Goal: Information Seeking & Learning: Find specific fact

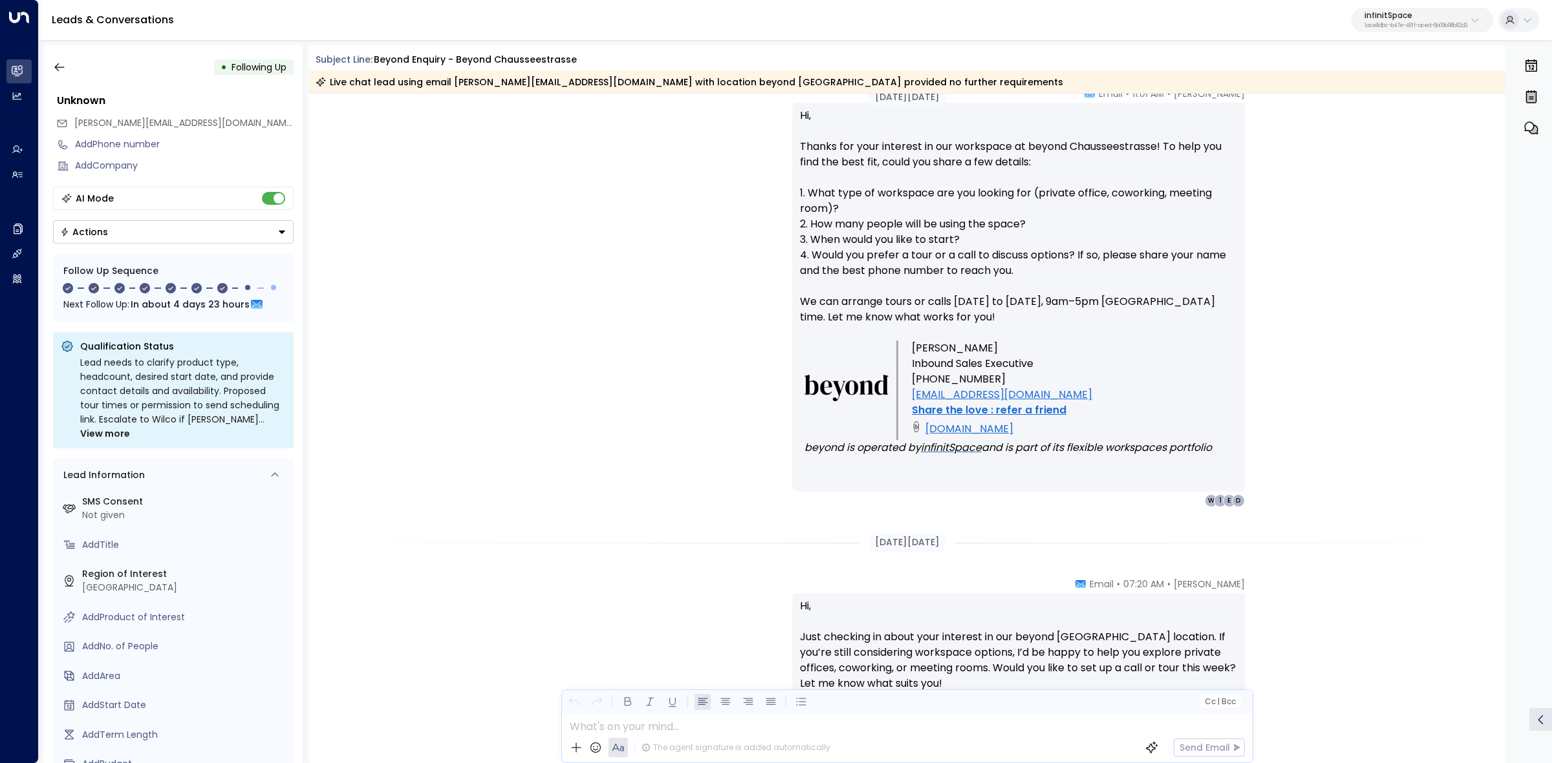
scroll to position [716, 0]
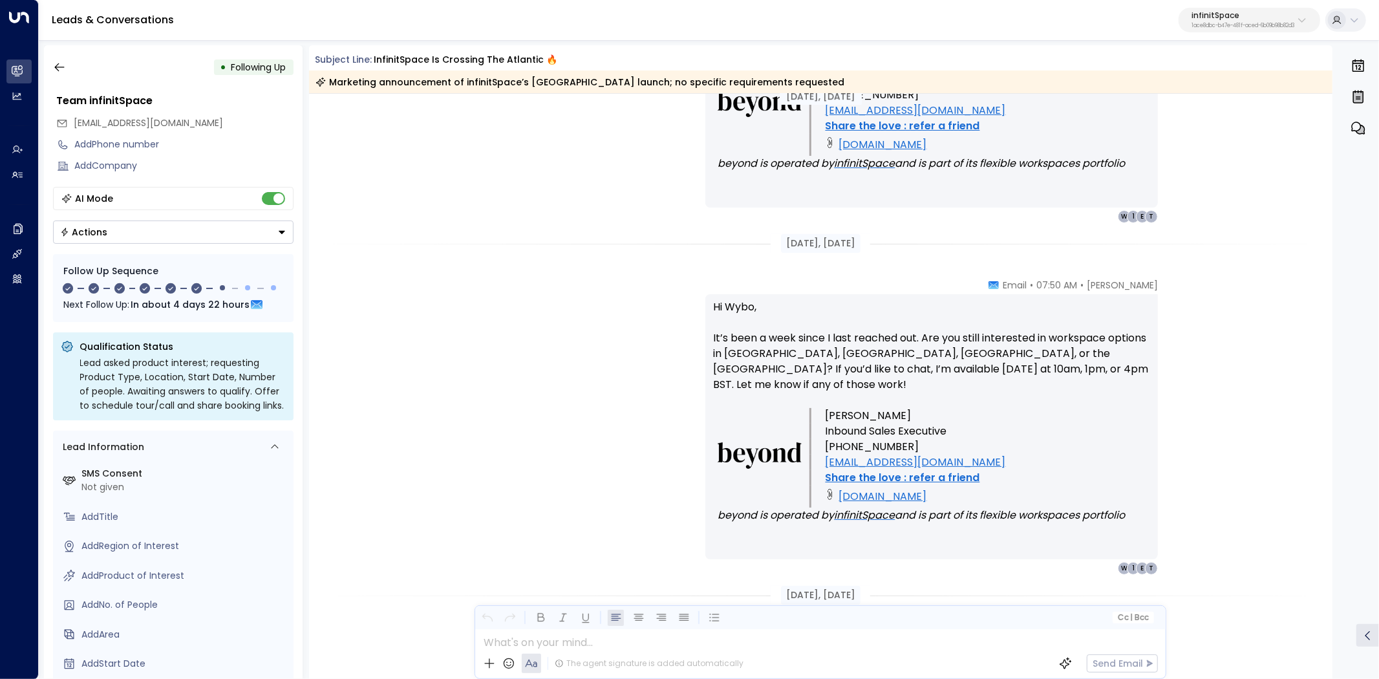
scroll to position [3876, 0]
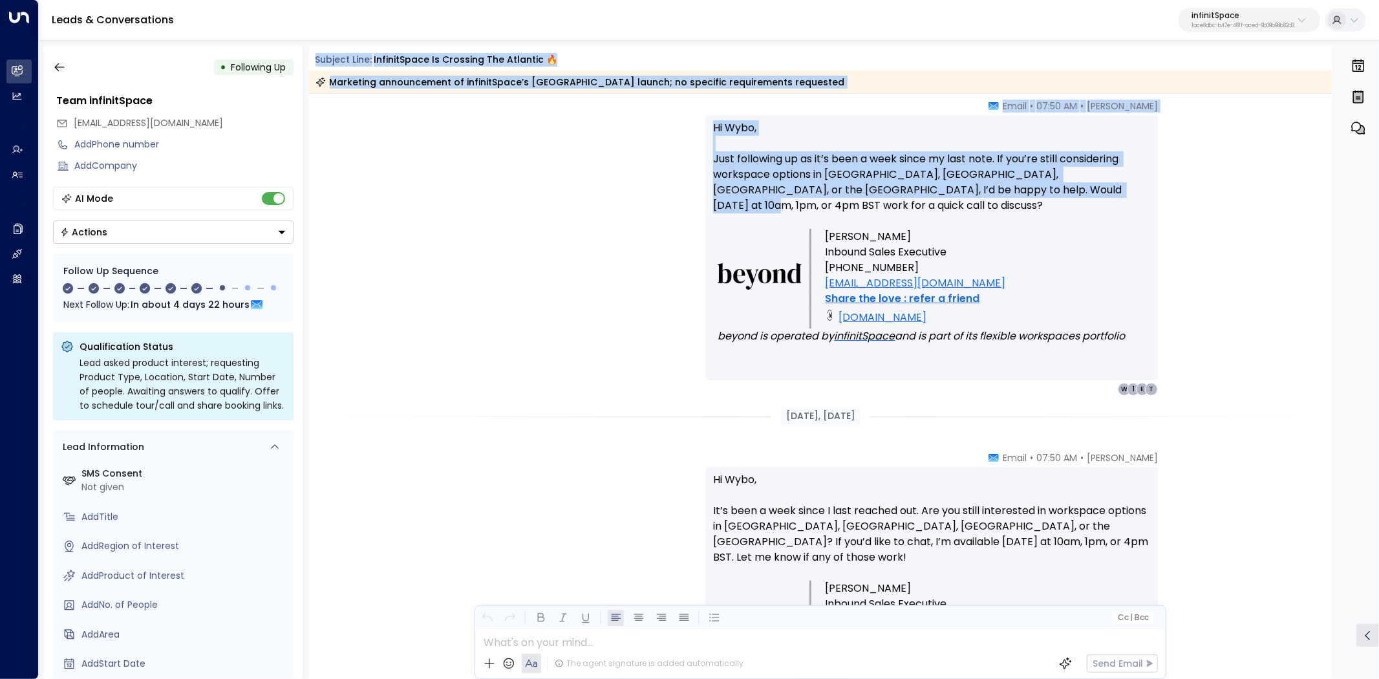
drag, startPoint x: 315, startPoint y: 61, endPoint x: 1050, endPoint y: 195, distance: 746.5
click at [1050, 195] on div "Subject Line: infinitSpace is crossing the Atlantic 🔥 Marketing announcement of…" at bounding box center [821, 362] width 1024 height 634
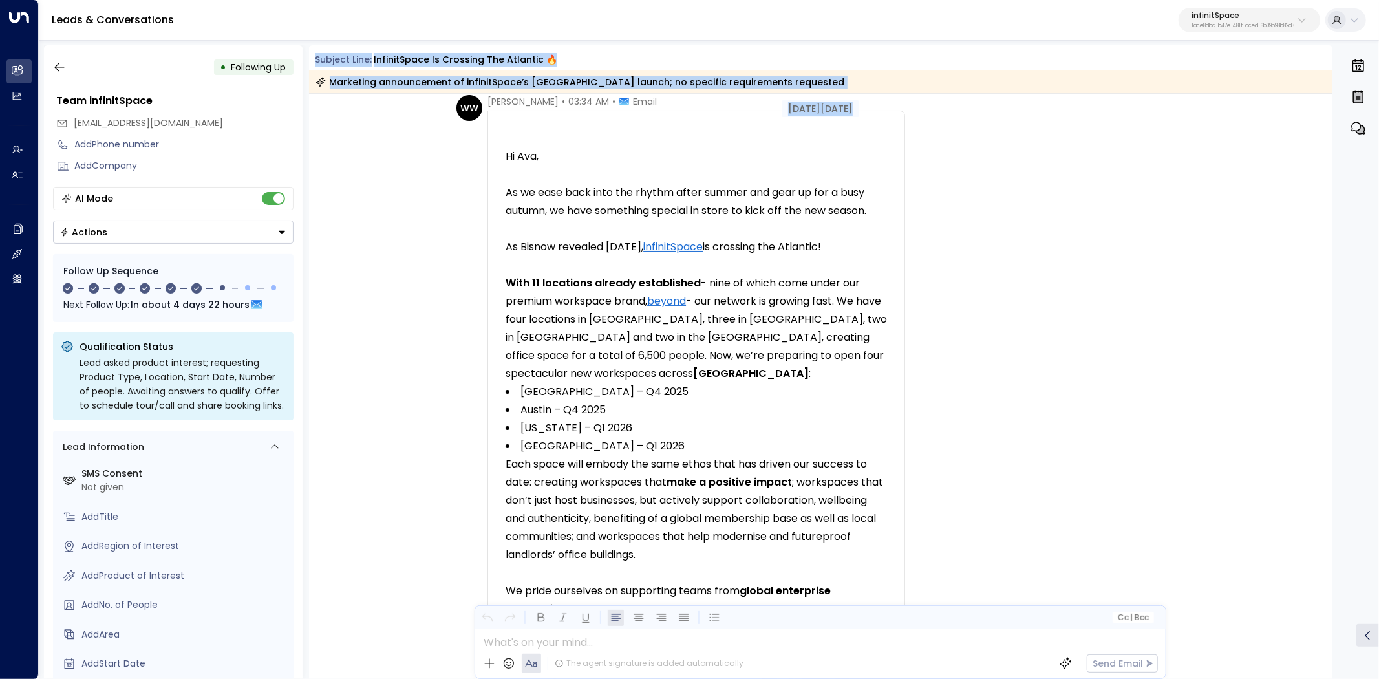
scroll to position [0, 0]
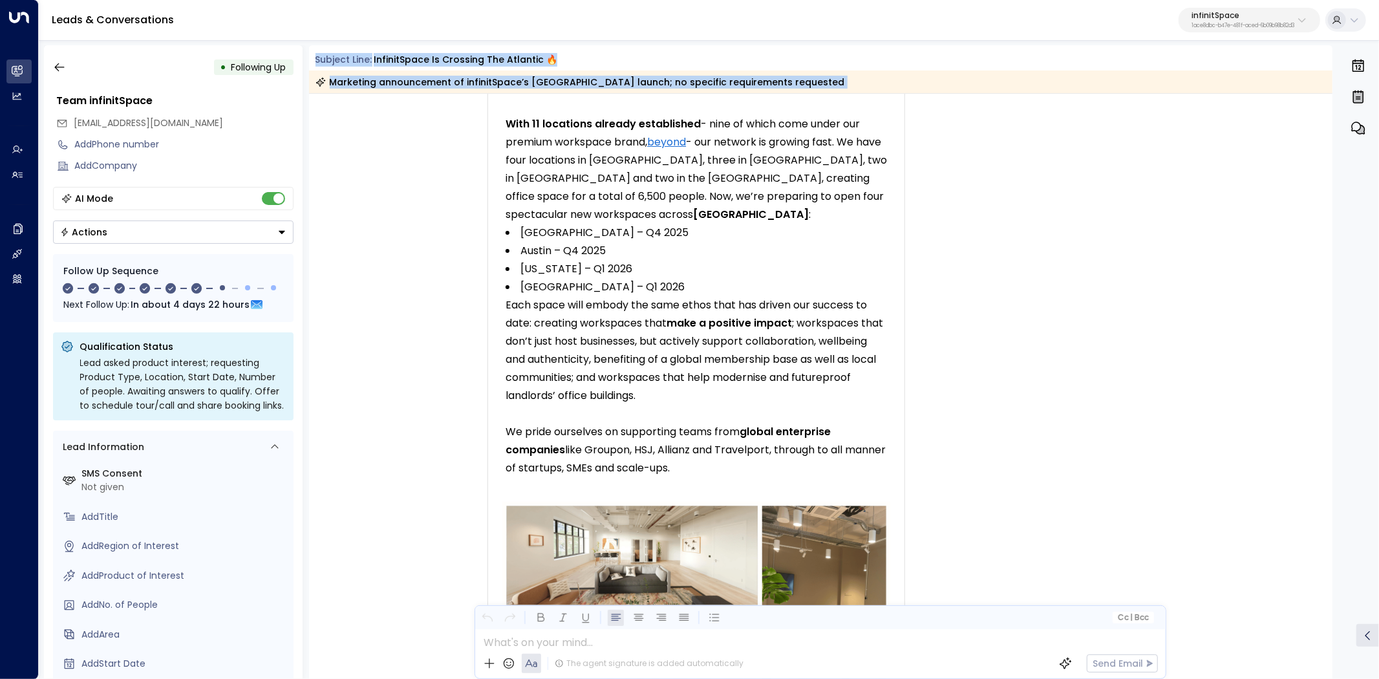
scroll to position [287, 0]
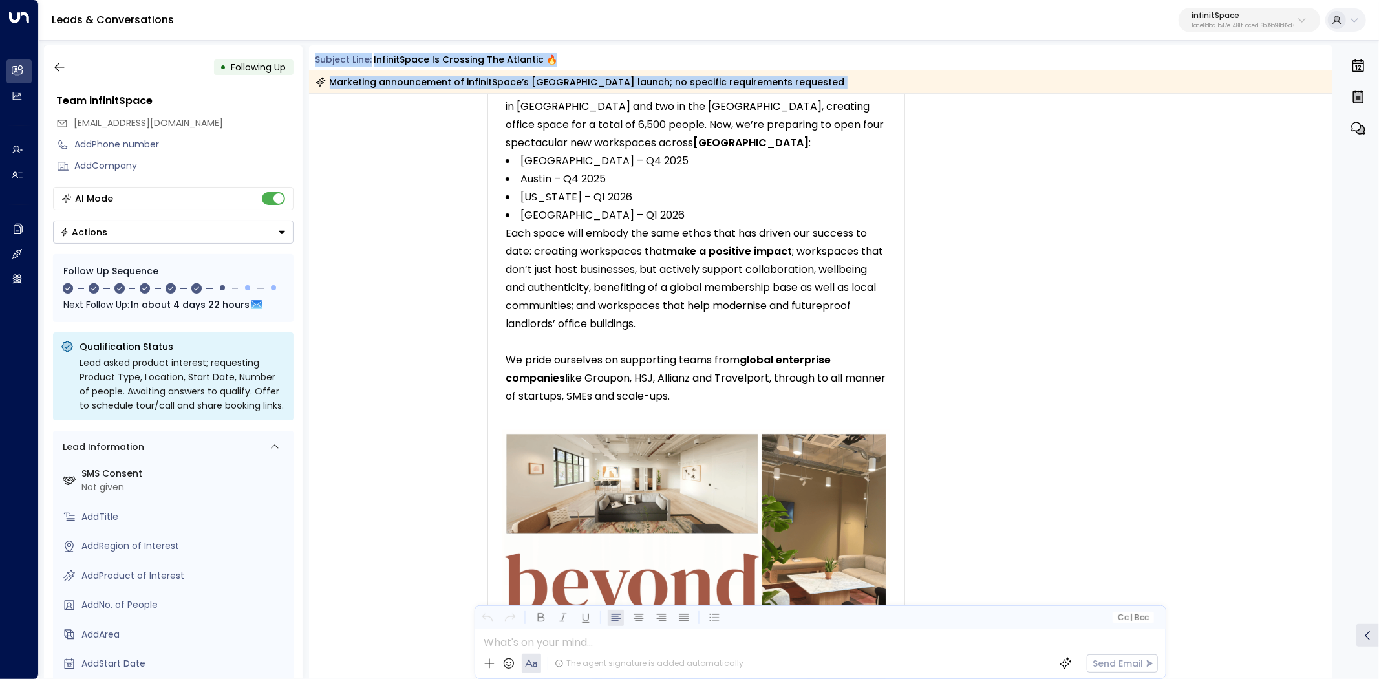
drag, startPoint x: 314, startPoint y: 55, endPoint x: 845, endPoint y: 398, distance: 632.6
click at [854, 401] on div "Subject Line: infinitSpace is crossing the Atlantic 🔥 Marketing announcement of…" at bounding box center [821, 362] width 1024 height 634
copy div "Subject Line: infinitSpace is crossing the Atlantic 🔥 Marketing announcement of…"
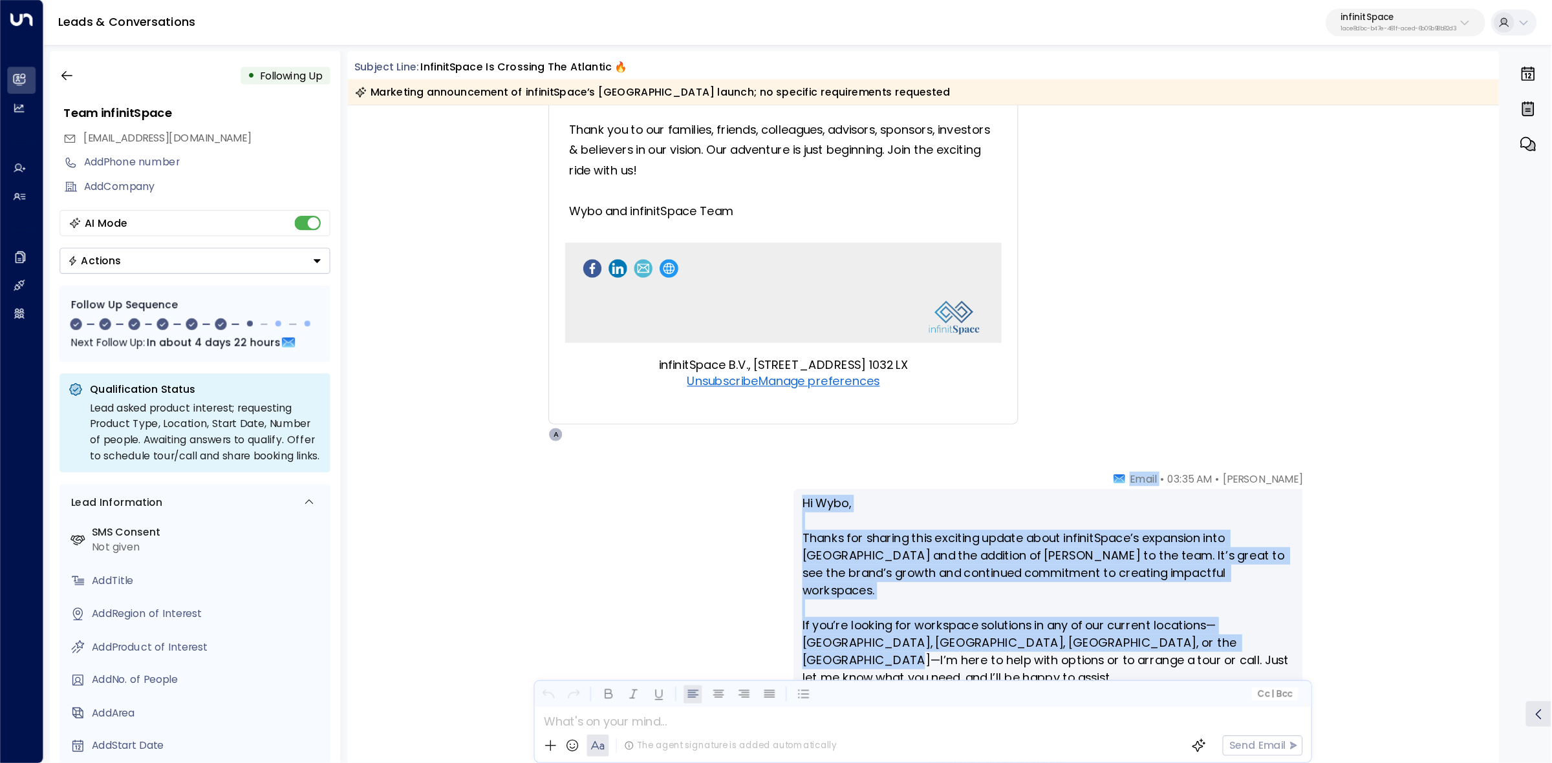
scroll to position [1795, 0]
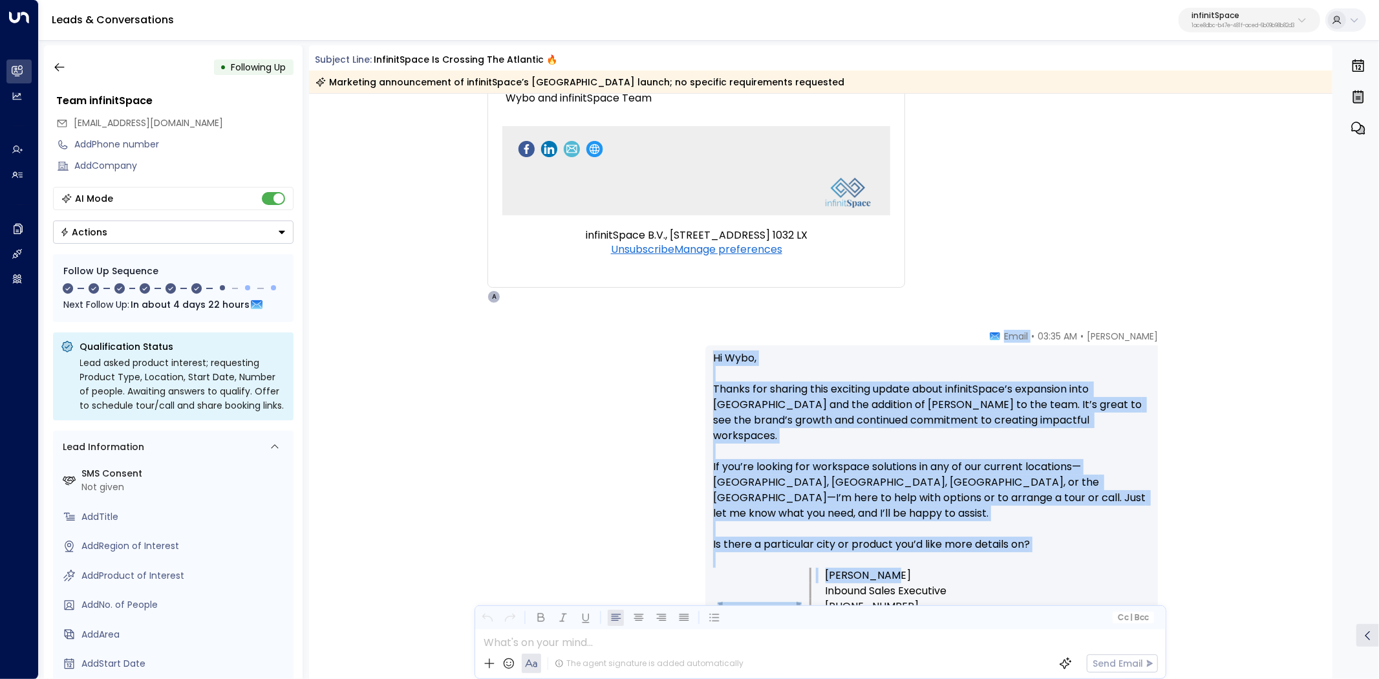
drag, startPoint x: 1043, startPoint y: 486, endPoint x: 1069, endPoint y: 544, distance: 63.7
click at [1069, 544] on div "Ava Iverson • 03:35 AM • Email Hi Wybo, Thanks for sharing this exciting update…" at bounding box center [931, 532] width 453 height 405
copy div "Email Hi Wybo, Thanks for sharing this exciting update about infinitSpace’s exp…"
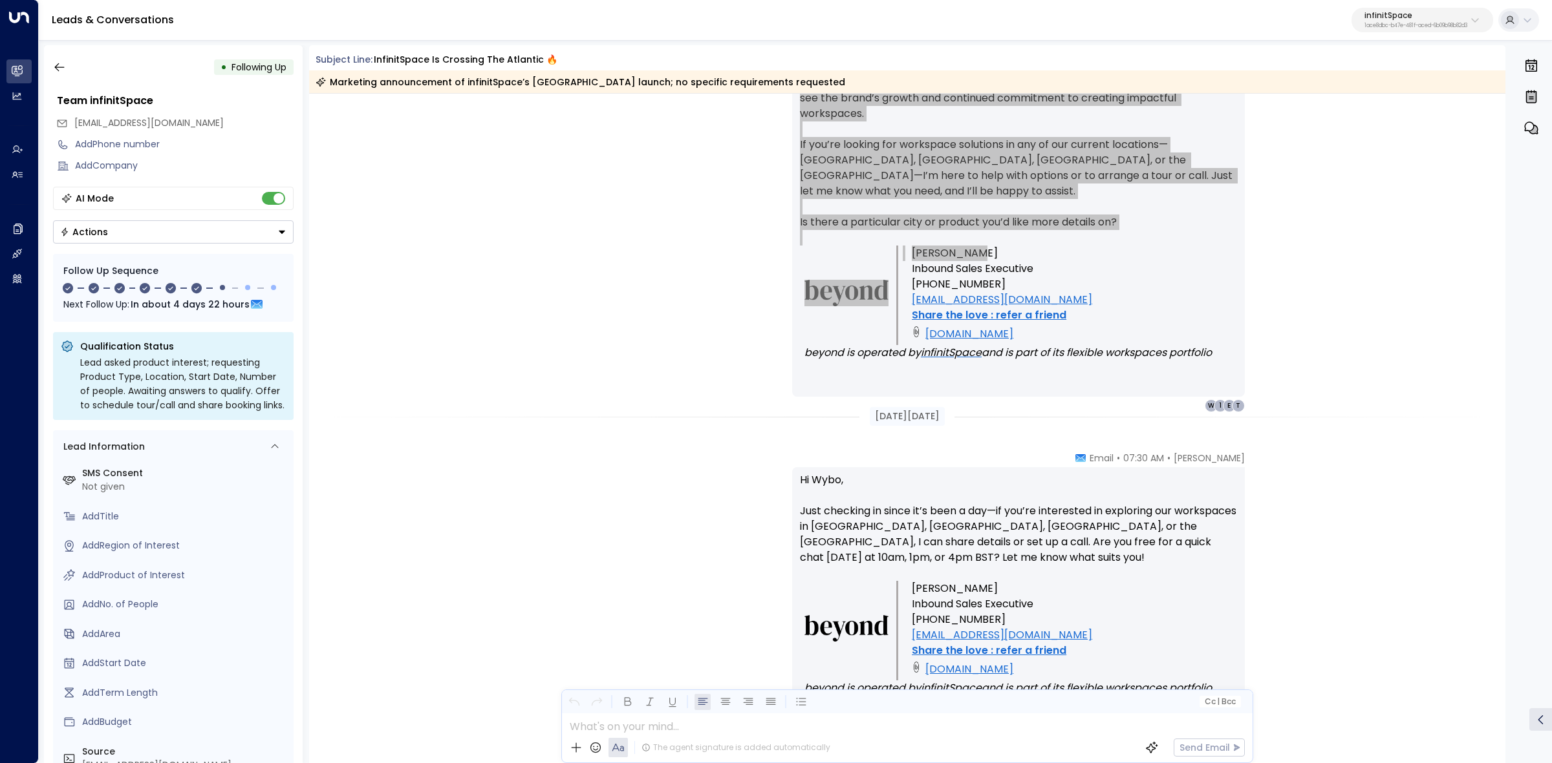
scroll to position [2280, 0]
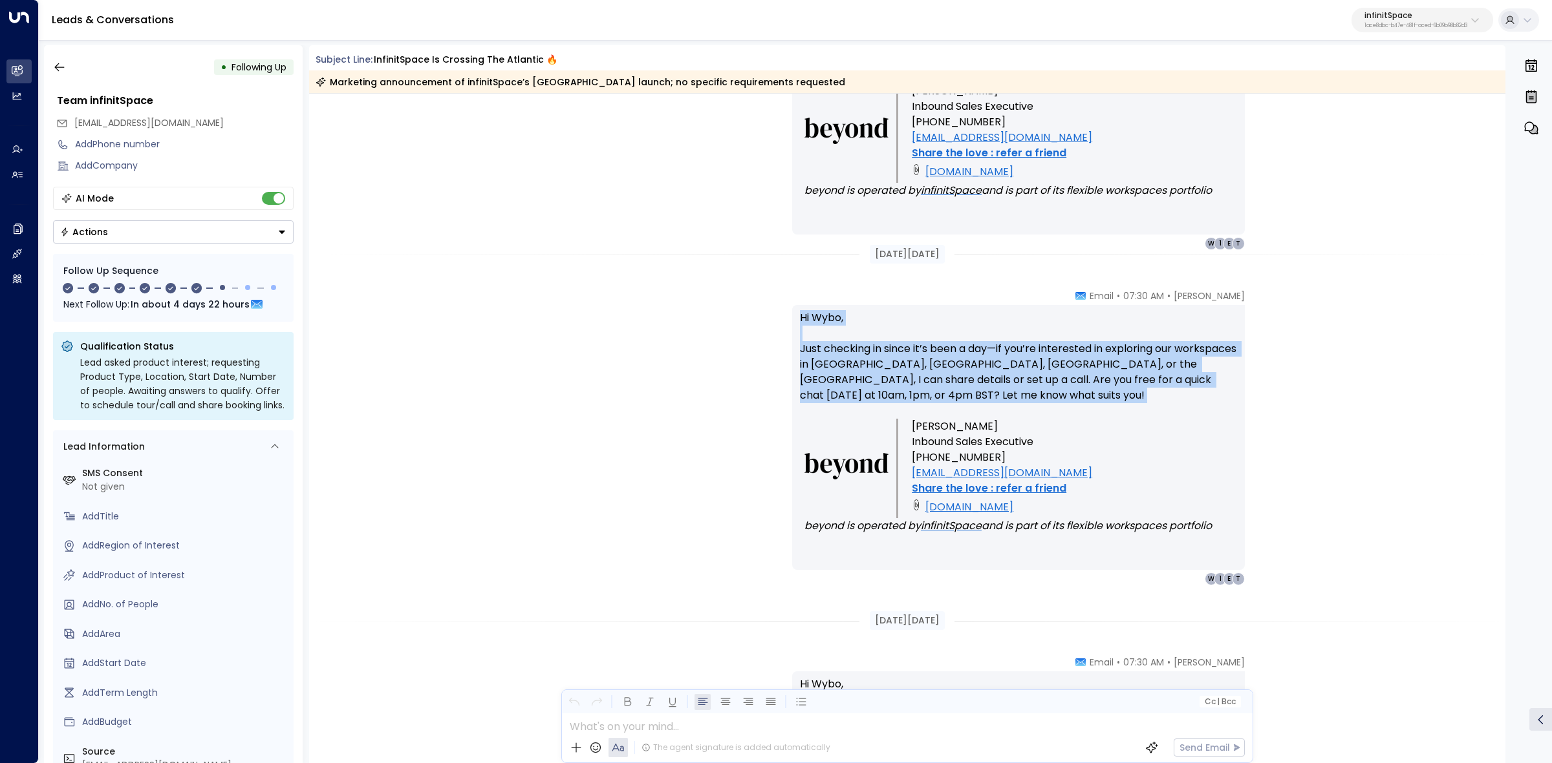
drag, startPoint x: 793, startPoint y: 315, endPoint x: 935, endPoint y: 405, distance: 168.8
click at [935, 405] on div "Hi Wybo, Just checking in since it’s been a day—if you’re interested in explori…" at bounding box center [1018, 437] width 453 height 265
copy p "Hi Wybo, Just checking in since it’s been a day—if you’re interested in explori…"
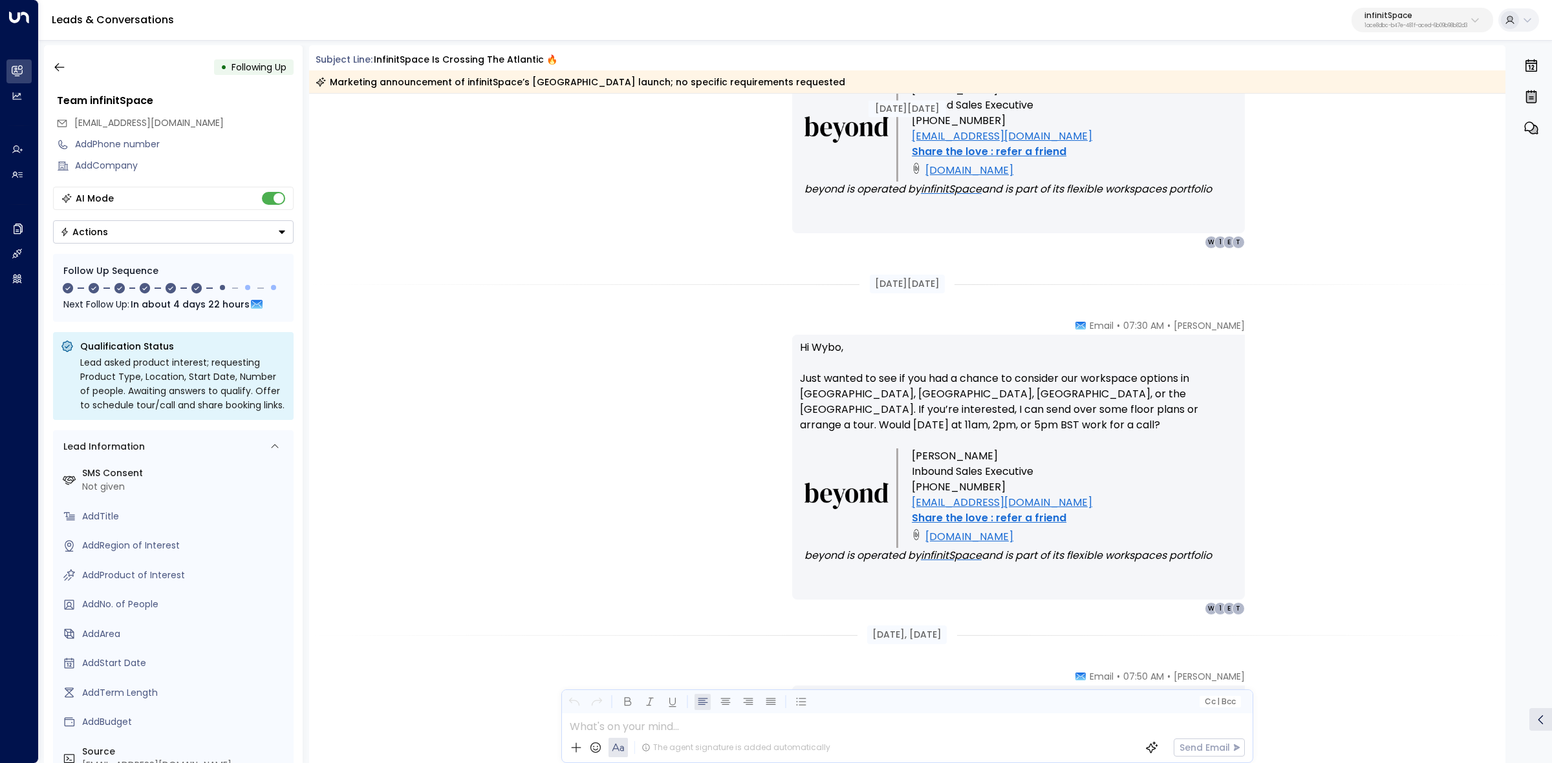
scroll to position [2765, 0]
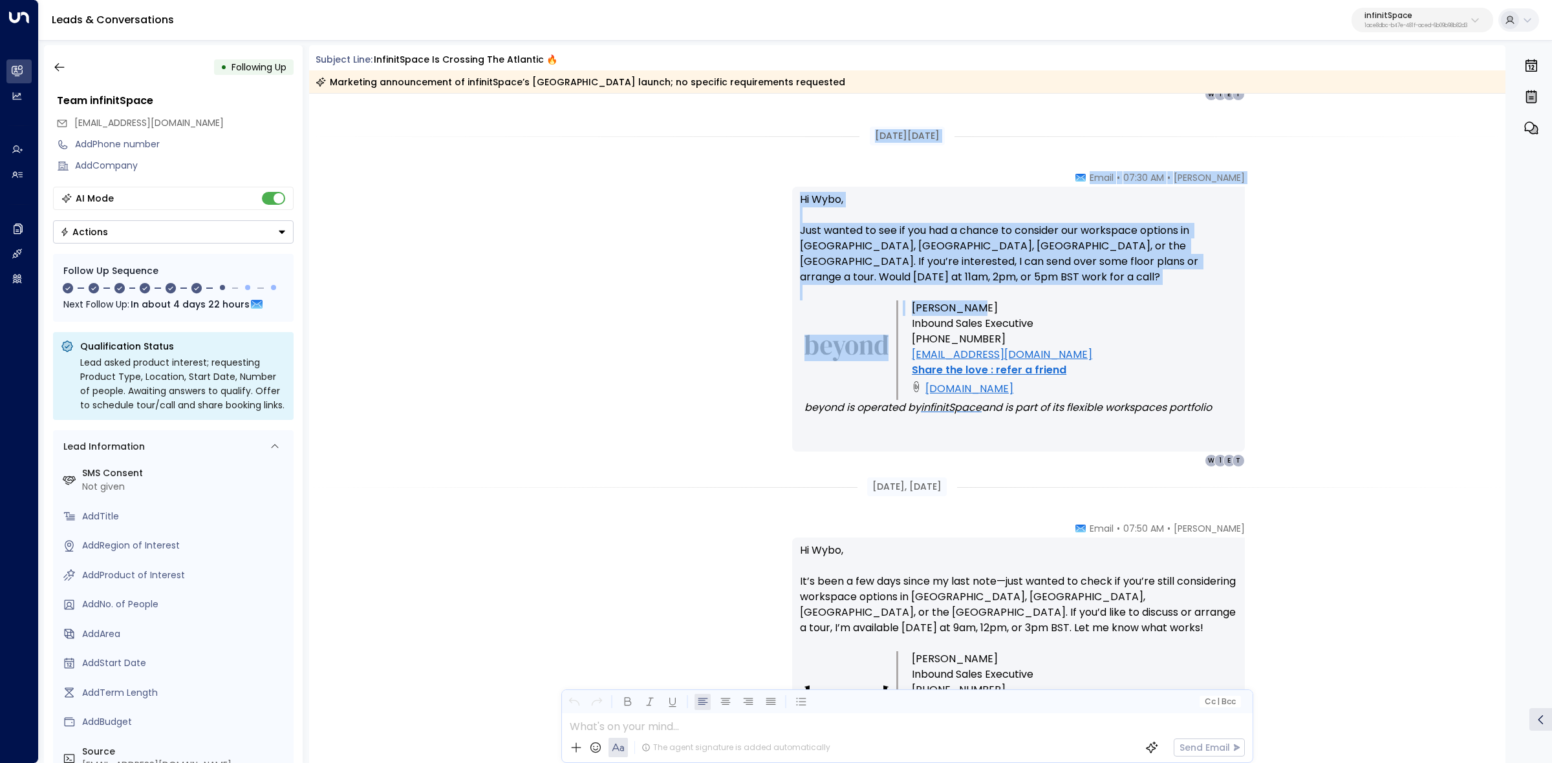
drag, startPoint x: 886, startPoint y: 165, endPoint x: 1157, endPoint y: 298, distance: 301.8
copy div "Sep 05, 12 days ago Ava Iverson • 07:30 AM • Email Hi Wybo, Just wanted to see …"
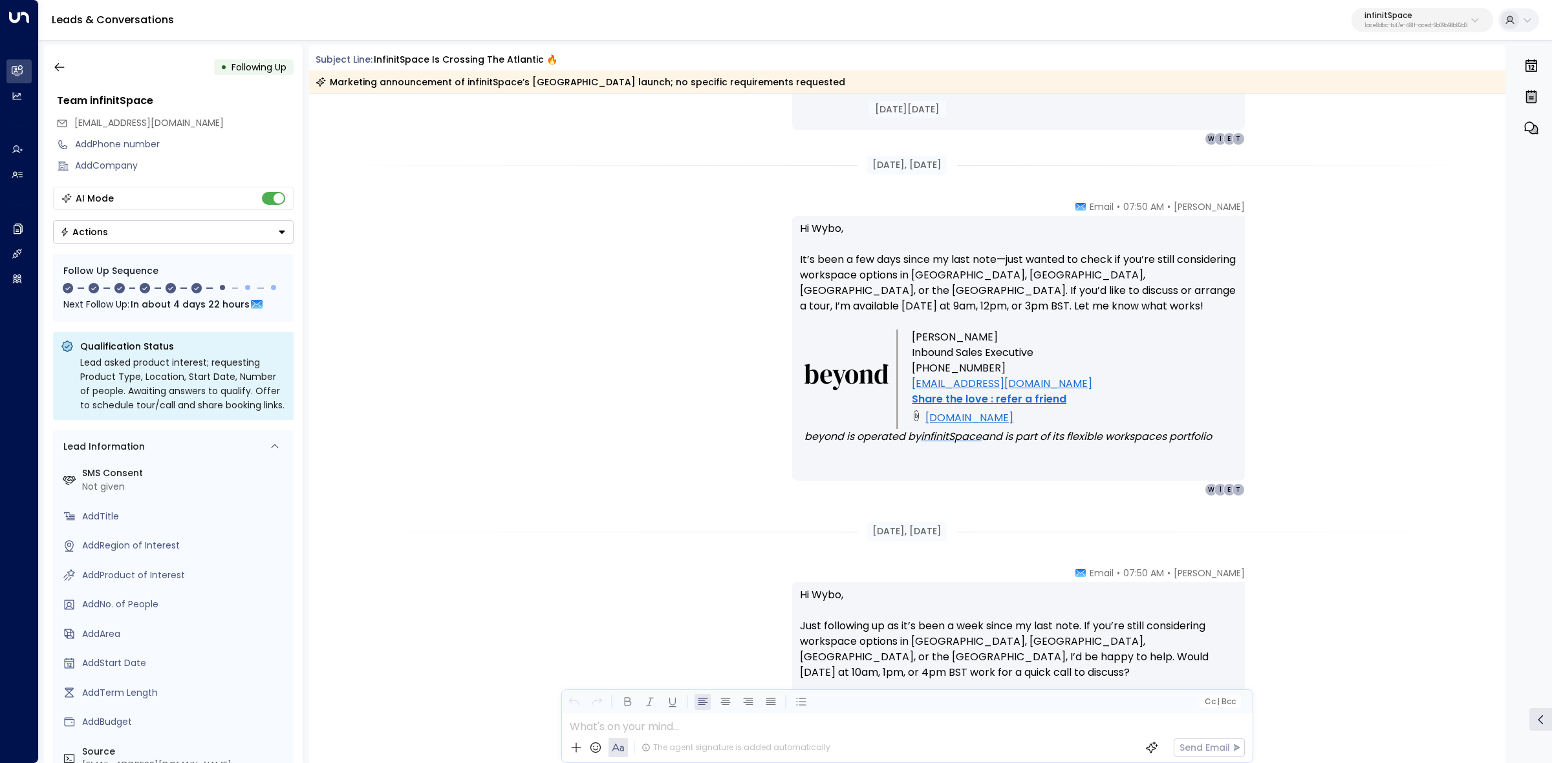
scroll to position [3088, 0]
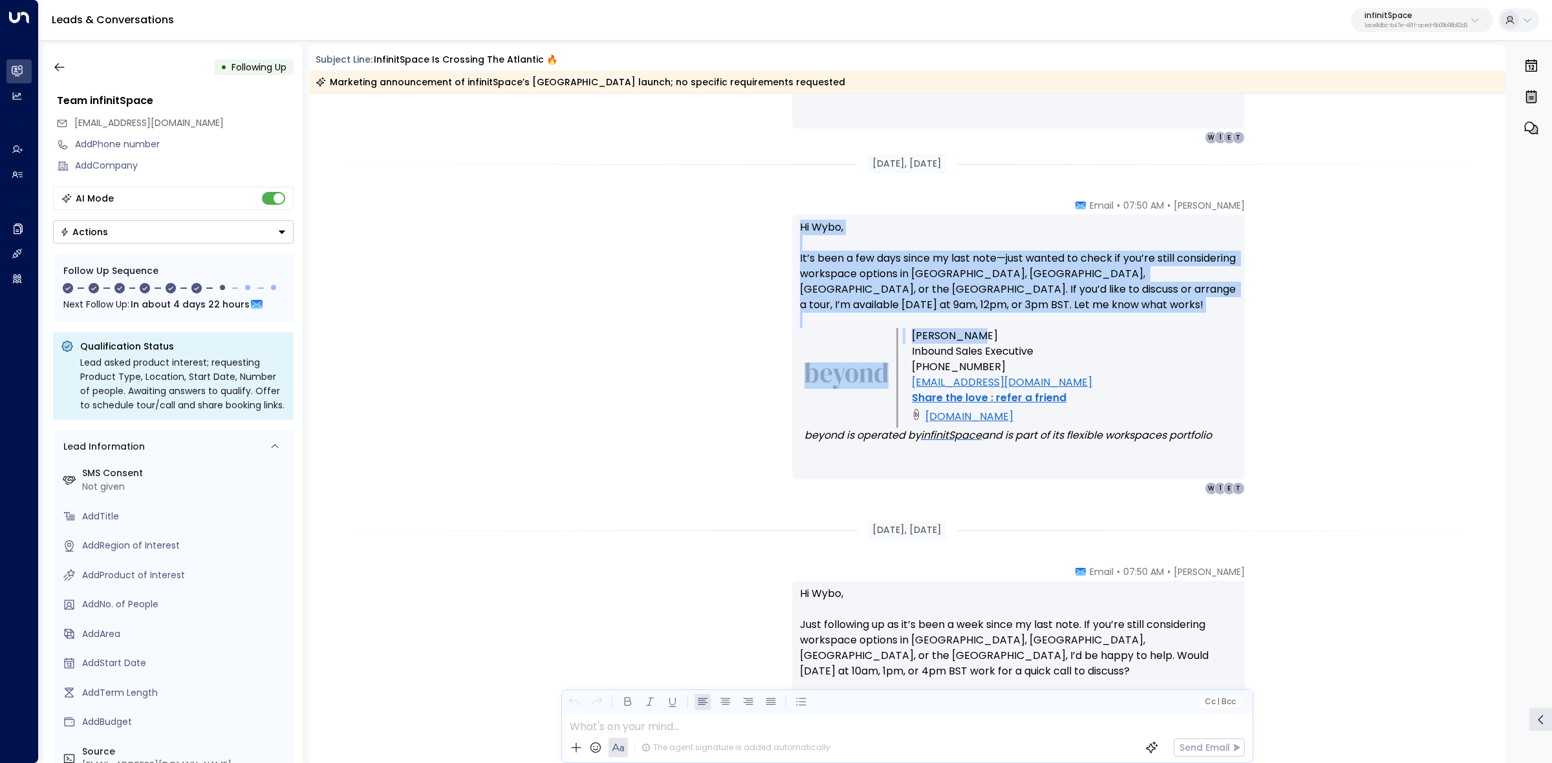
drag, startPoint x: 795, startPoint y: 224, endPoint x: 1032, endPoint y: 334, distance: 260.9
click at [1023, 333] on div "Hi Wybo, It’s been a few days since my last note—just wanted to check if you’re…" at bounding box center [1018, 347] width 453 height 265
copy div "Hi Wybo, It’s been a few days since my last note—just wanted to check if you’re…"
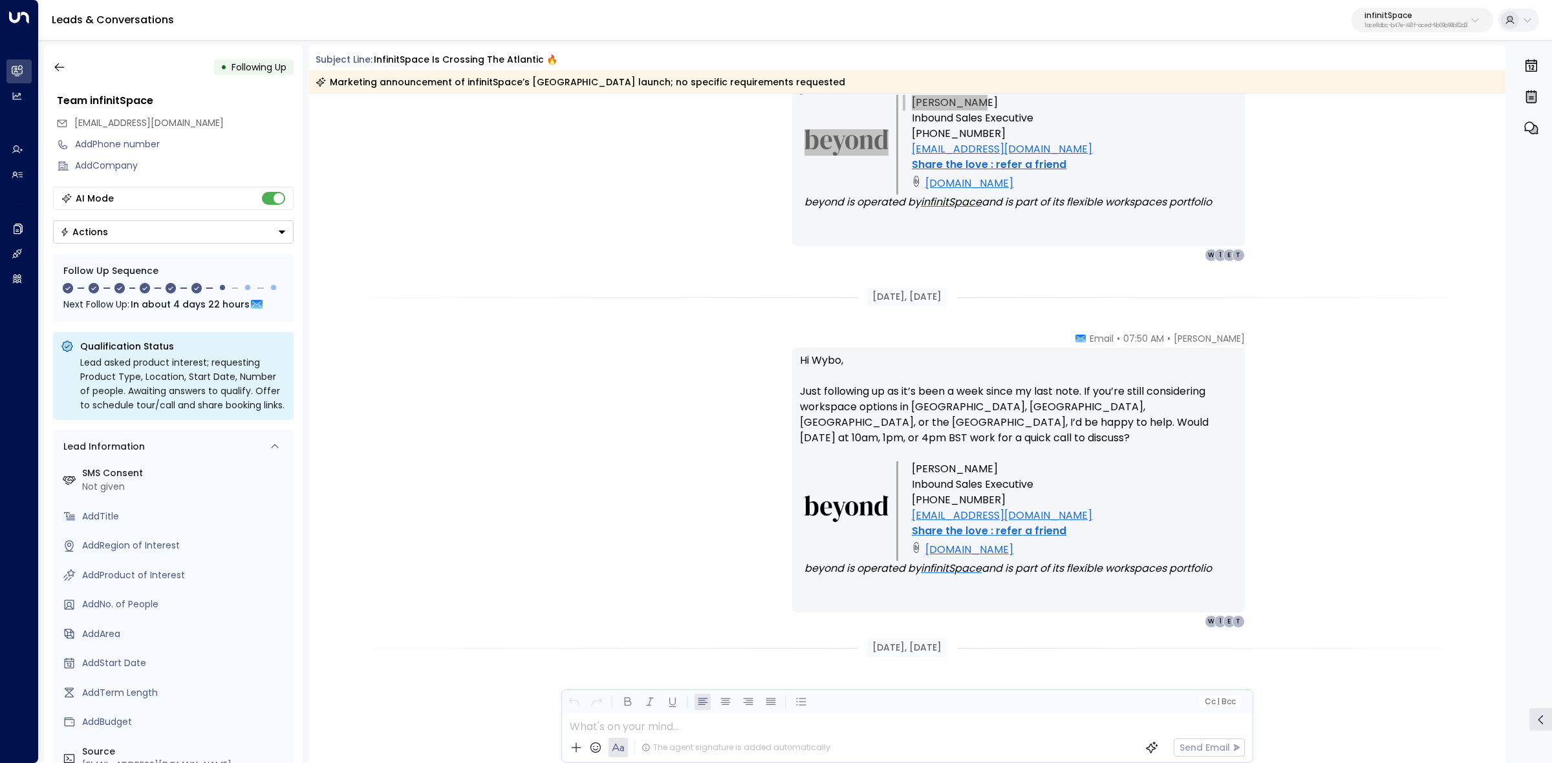
scroll to position [3331, 0]
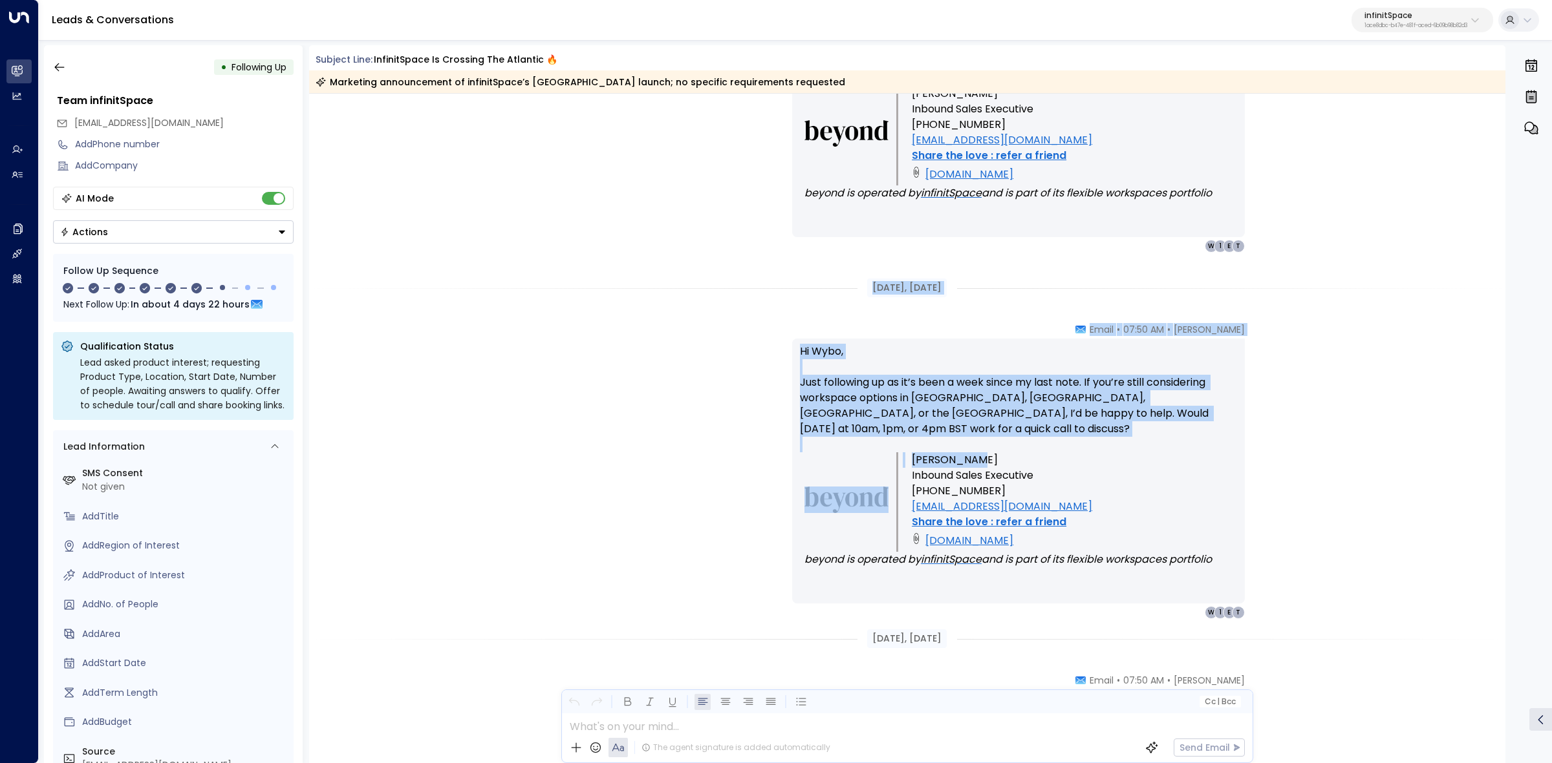
drag, startPoint x: 846, startPoint y: 270, endPoint x: 1177, endPoint y: 448, distance: 376.6
copy div "Sep 09, 8 days ago Ava Iverson • 07:50 AM • Email Hi Wybo, Just following up as…"
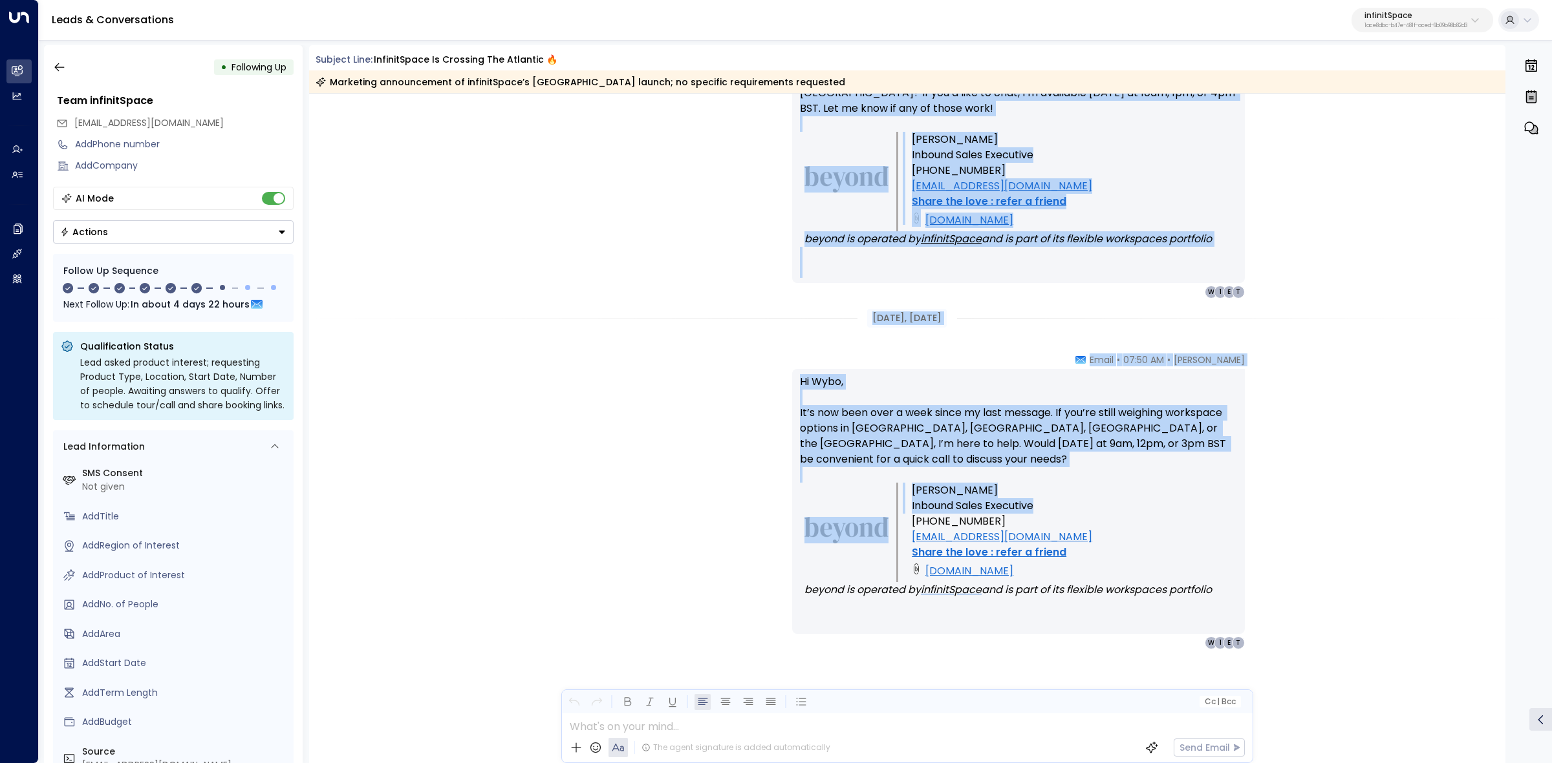
scroll to position [4002, 0]
drag, startPoint x: 846, startPoint y: 226, endPoint x: 1204, endPoint y: 453, distance: 423.6
copy div "Sep 10, 7 days ago Ava Iverson • 07:50 AM • Email Hi Wybo, It’s been a week sin…"
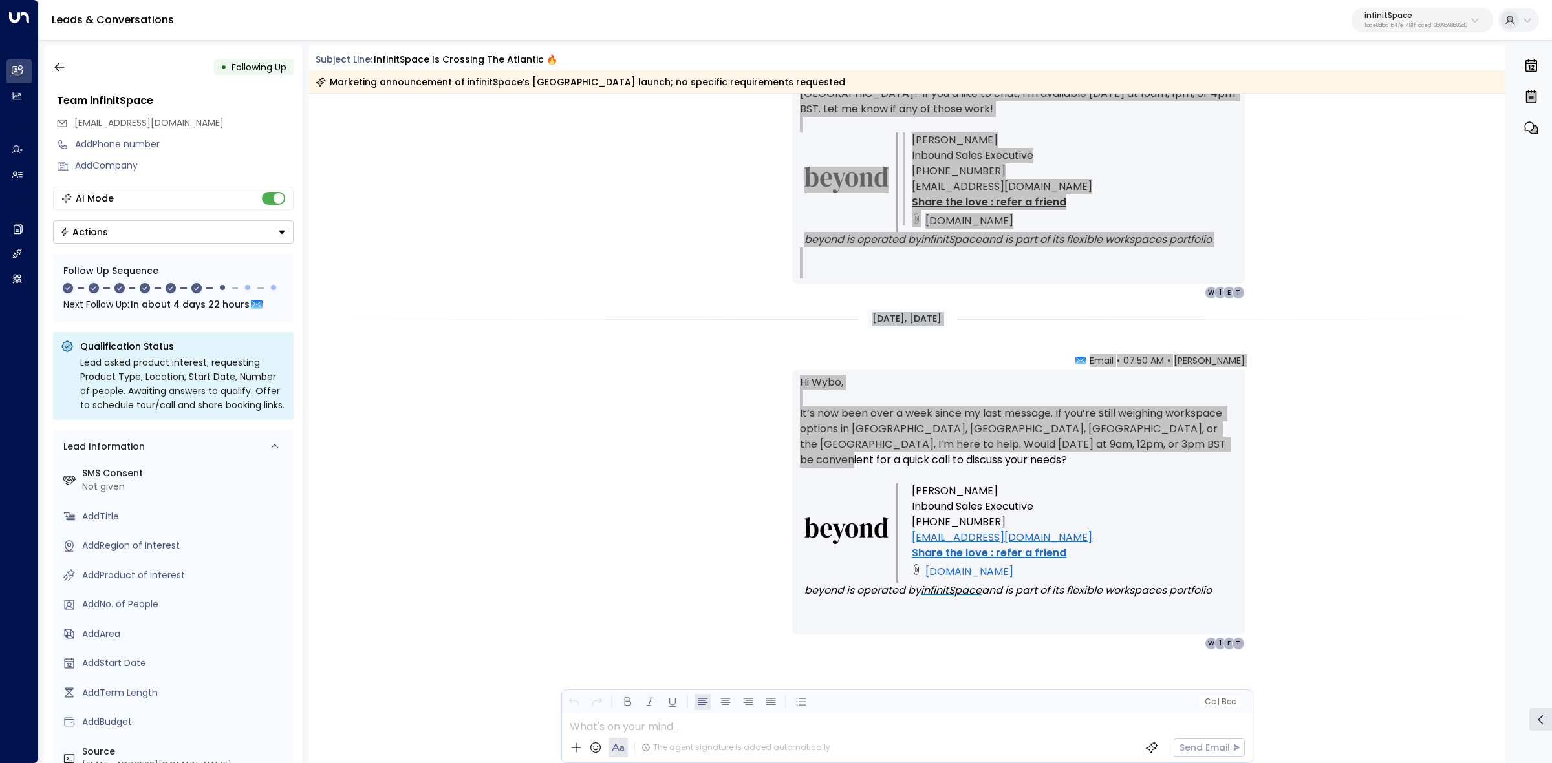
scroll to position [4002, 0]
